Goal: Task Accomplishment & Management: Use online tool/utility

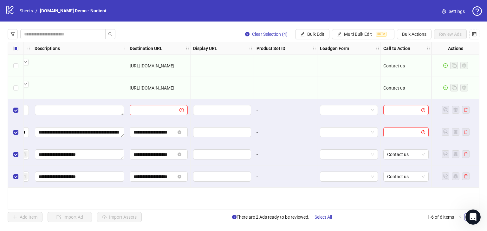
click at [146, 200] on div "**********" at bounding box center [244, 126] width 472 height 168
click at [474, 32] on icon "control" at bounding box center [474, 34] width 4 height 4
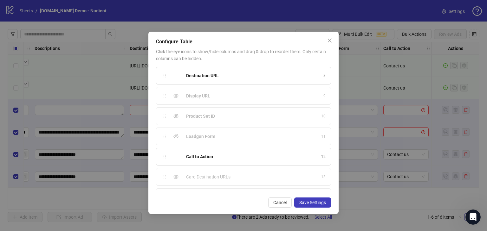
scroll to position [136, 0]
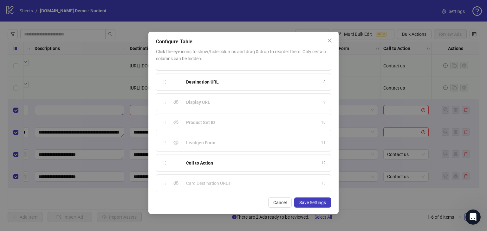
click at [362, 204] on div "Configure Table Click the eye icons to show/hide columns and drag & drop to reo…" at bounding box center [243, 115] width 487 height 231
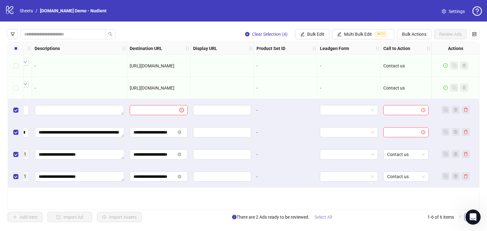
drag, startPoint x: 347, startPoint y: 210, endPoint x: 335, endPoint y: 212, distance: 11.9
click at [335, 212] on div "**********" at bounding box center [243, 126] width 487 height 209
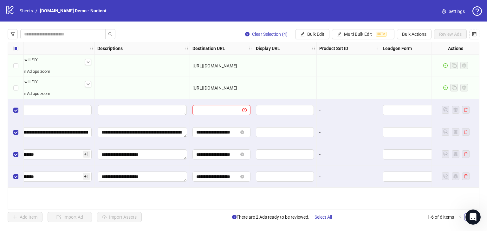
scroll to position [0, 434]
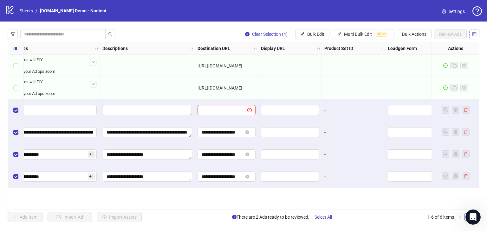
click at [473, 35] on icon "control" at bounding box center [474, 34] width 4 height 4
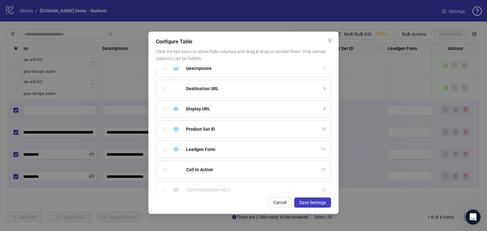
scroll to position [132, 0]
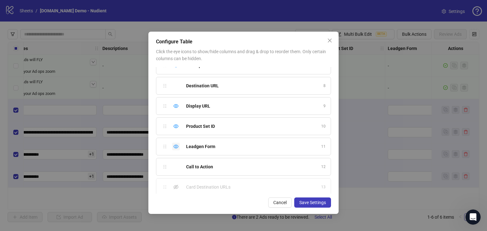
click at [174, 146] on icon "eye" at bounding box center [175, 146] width 5 height 5
click at [175, 124] on icon "eye" at bounding box center [175, 126] width 5 height 5
click at [172, 107] on div "Hide column" at bounding box center [176, 106] width 8 height 8
click at [308, 202] on span "Save Settings" at bounding box center [312, 202] width 27 height 5
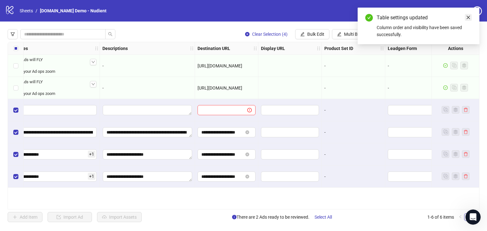
click at [467, 21] on link "Close" at bounding box center [468, 17] width 7 height 7
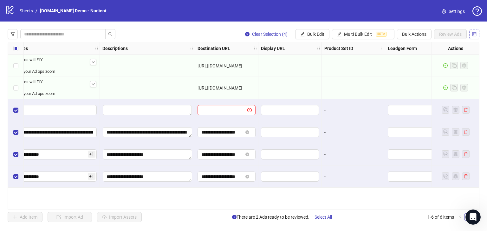
click at [471, 35] on button "button" at bounding box center [474, 34] width 10 height 10
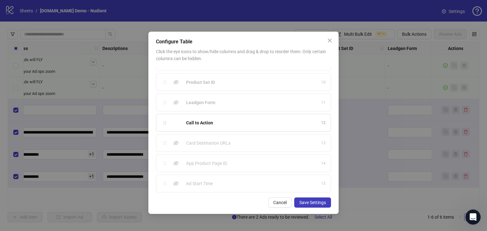
scroll to position [196, 0]
